Goal: Information Seeking & Learning: Find specific fact

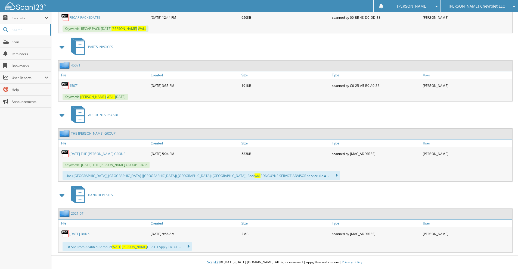
click at [484, 8] on span "[PERSON_NAME] Chevrolet LLC" at bounding box center [477, 6] width 56 height 3
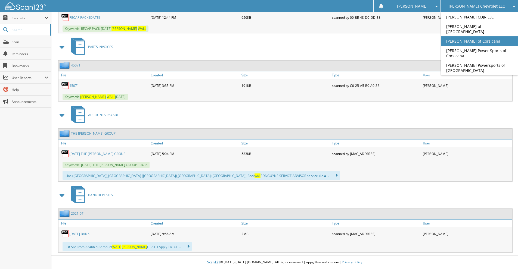
click at [485, 38] on link "[PERSON_NAME] of Corsicana" at bounding box center [479, 41] width 77 height 10
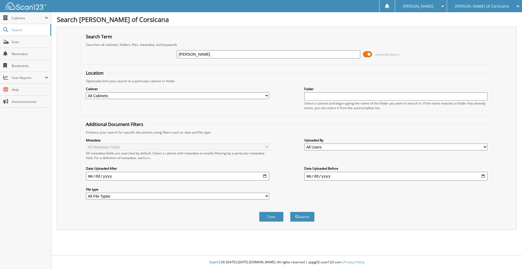
type input "EDGAR ESPINOZA"
click at [290, 212] on button "Search" at bounding box center [302, 217] width 24 height 10
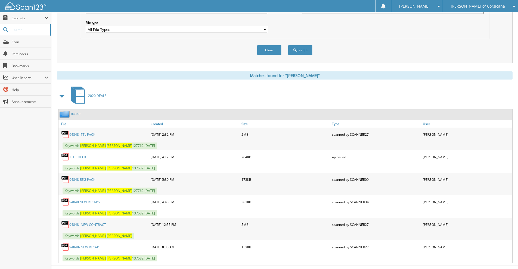
scroll to position [178, 0]
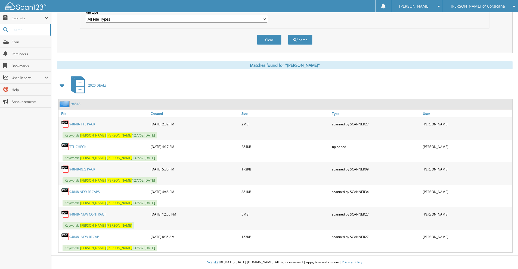
click at [86, 238] on link "94848- NEW RECAP" at bounding box center [84, 237] width 30 height 5
click at [75, 104] on link "94848" at bounding box center [76, 104] width 10 height 5
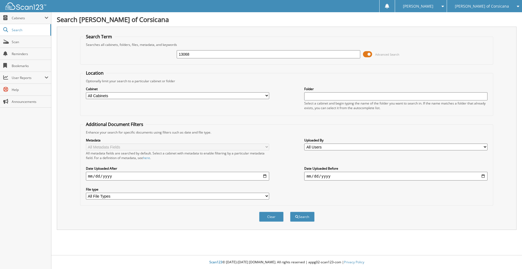
type input "13068"
click at [290, 212] on button "Search" at bounding box center [302, 217] width 24 height 10
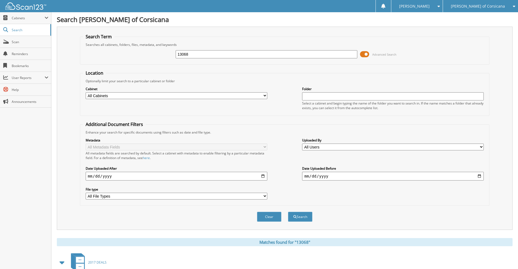
drag, startPoint x: 193, startPoint y: 53, endPoint x: 169, endPoint y: 57, distance: 23.7
click at [169, 57] on div "13068 Advanced Search" at bounding box center [285, 54] width 404 height 15
type input "[PERSON_NAME]"
click at [288, 212] on button "Search" at bounding box center [300, 217] width 24 height 10
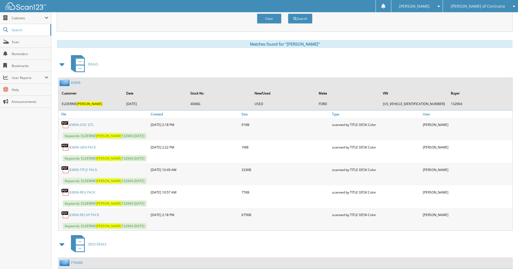
scroll to position [190, 0]
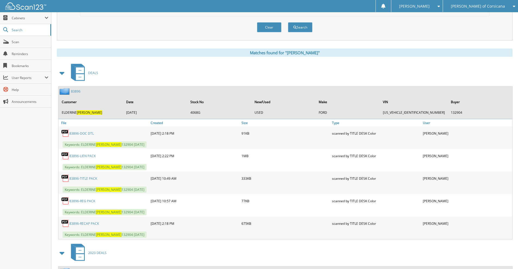
click at [84, 225] on link "83896-RECAP PACK" at bounding box center [84, 224] width 30 height 5
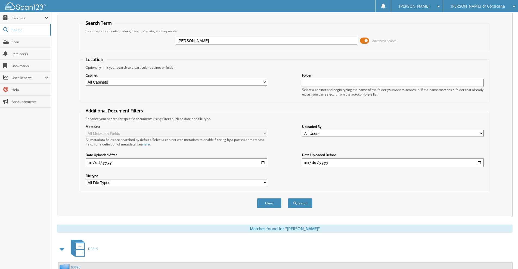
scroll to position [0, 0]
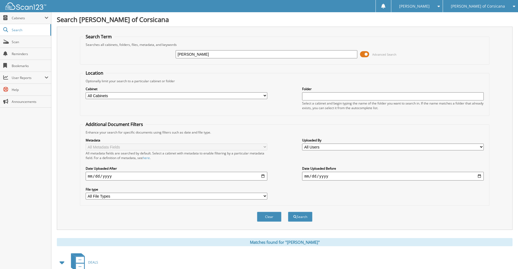
drag, startPoint x: 209, startPoint y: 52, endPoint x: 170, endPoint y: 55, distance: 39.3
click at [170, 55] on div "CABALLERO Advanced Search" at bounding box center [285, 54] width 404 height 15
type input "ESPINOZA"
click at [288, 212] on button "Search" at bounding box center [300, 217] width 24 height 10
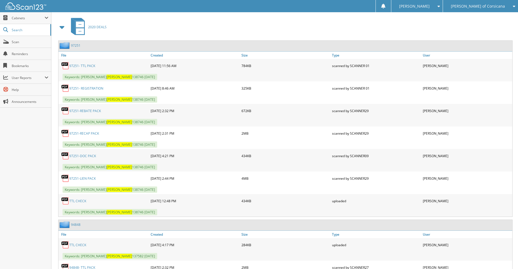
scroll to position [354, 0]
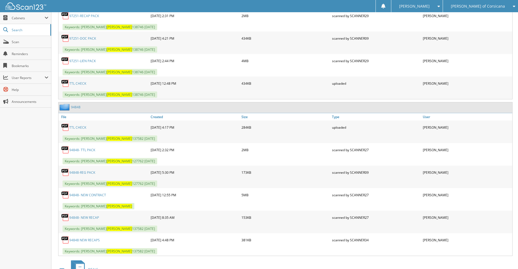
click at [75, 106] on link "94848" at bounding box center [76, 107] width 10 height 5
